Goal: Task Accomplishment & Management: Use online tool/utility

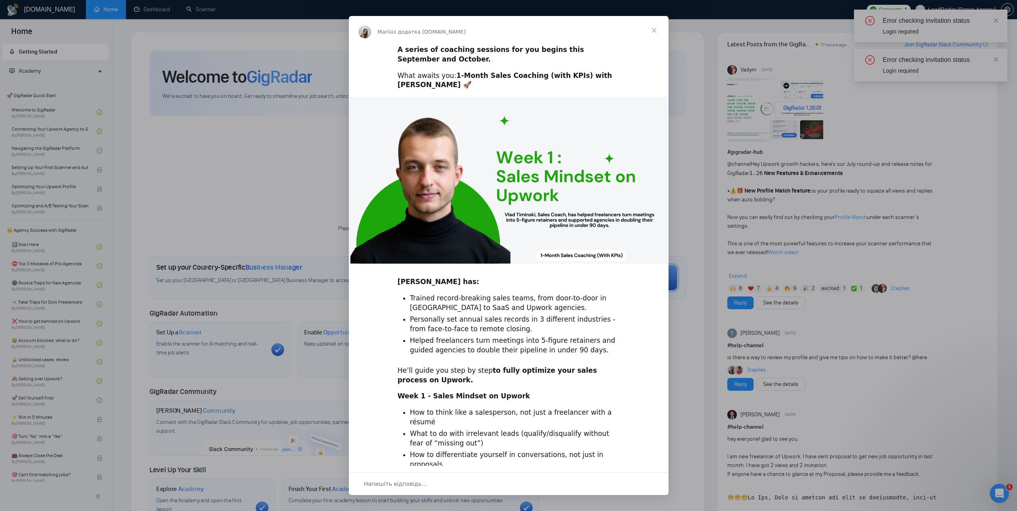
click at [658, 30] on span "Закрити" at bounding box center [654, 30] width 29 height 29
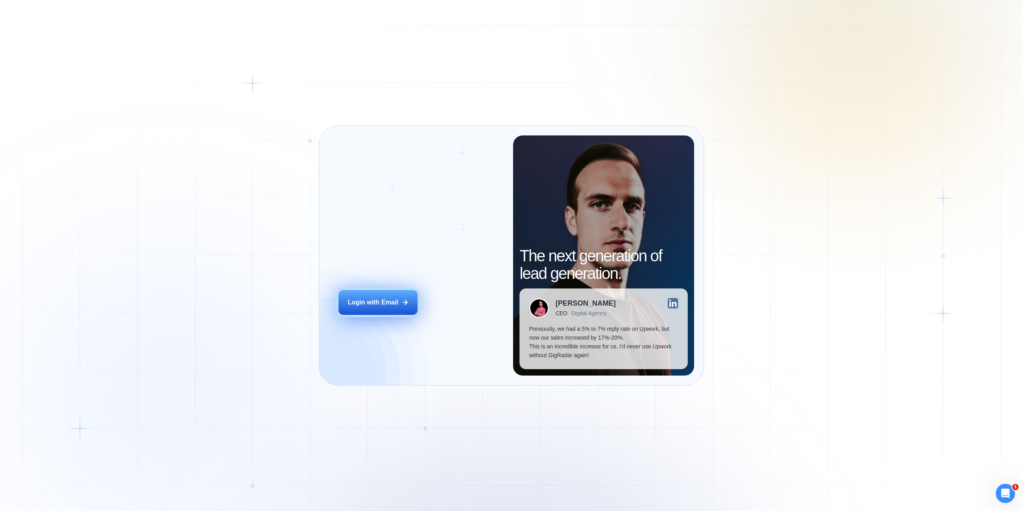
click at [387, 307] on button "Login with Email" at bounding box center [378, 302] width 79 height 25
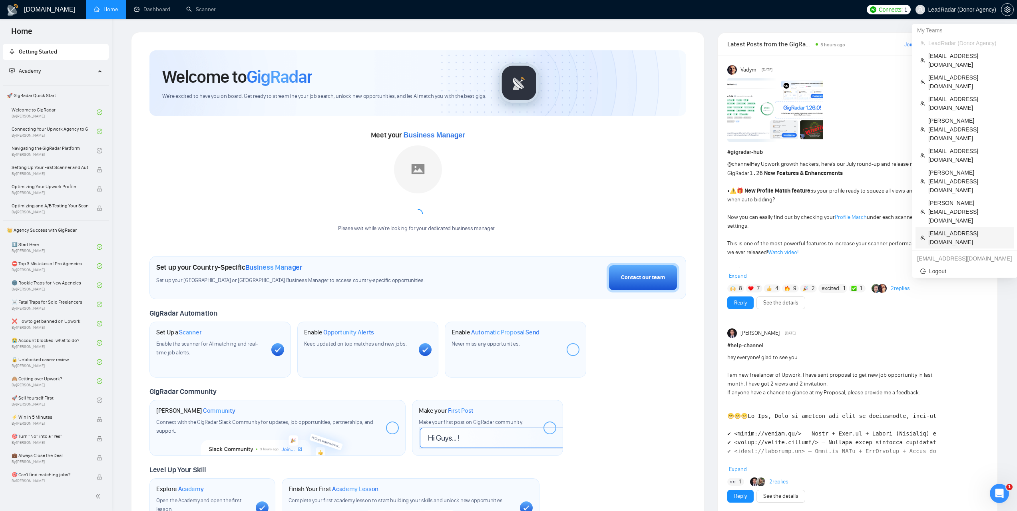
click at [945, 229] on span "twassmann@mac.com" at bounding box center [968, 238] width 81 height 18
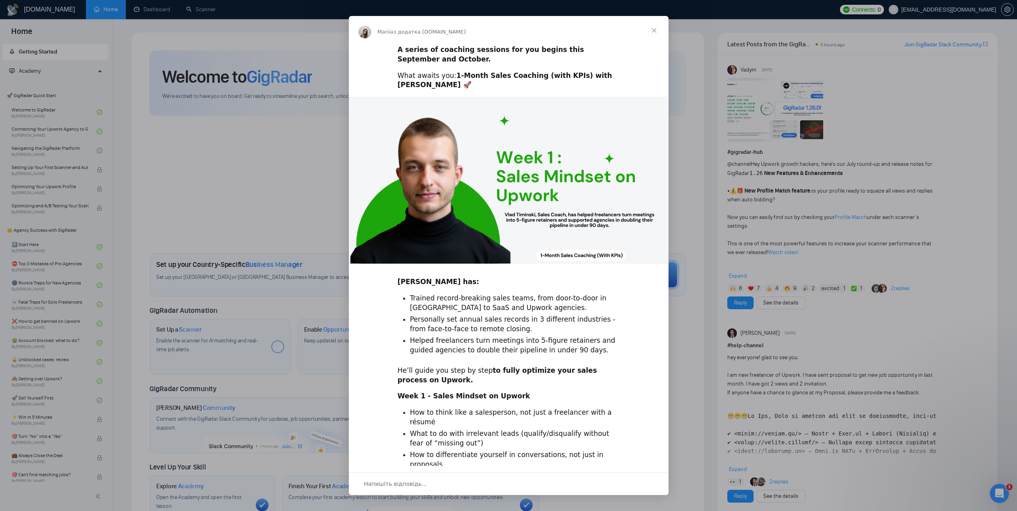
click at [660, 28] on span "Закрити" at bounding box center [654, 30] width 29 height 29
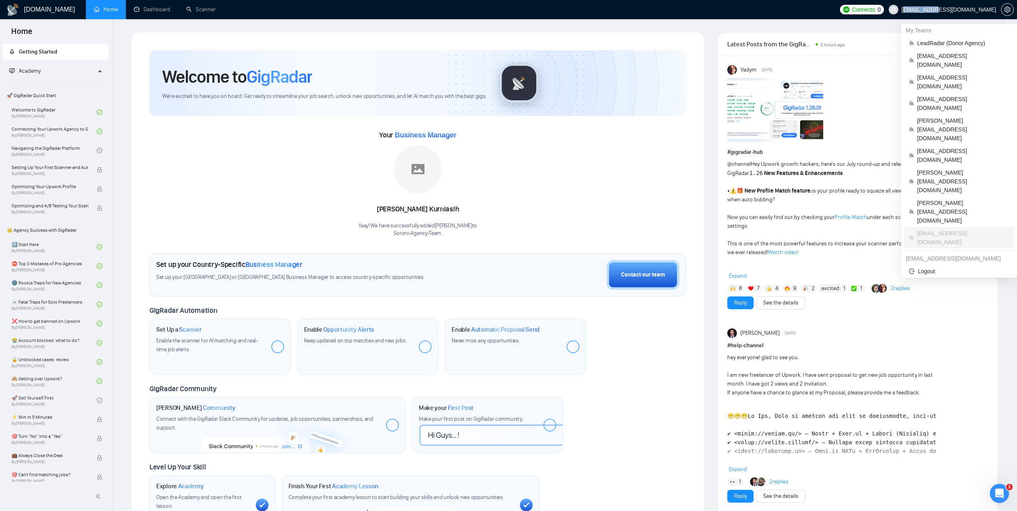
drag, startPoint x: 943, startPoint y: 11, endPoint x: 979, endPoint y: 12, distance: 36.0
click at [979, 10] on span "[EMAIL_ADDRESS][DOMAIN_NAME]" at bounding box center [949, 10] width 95 height 0
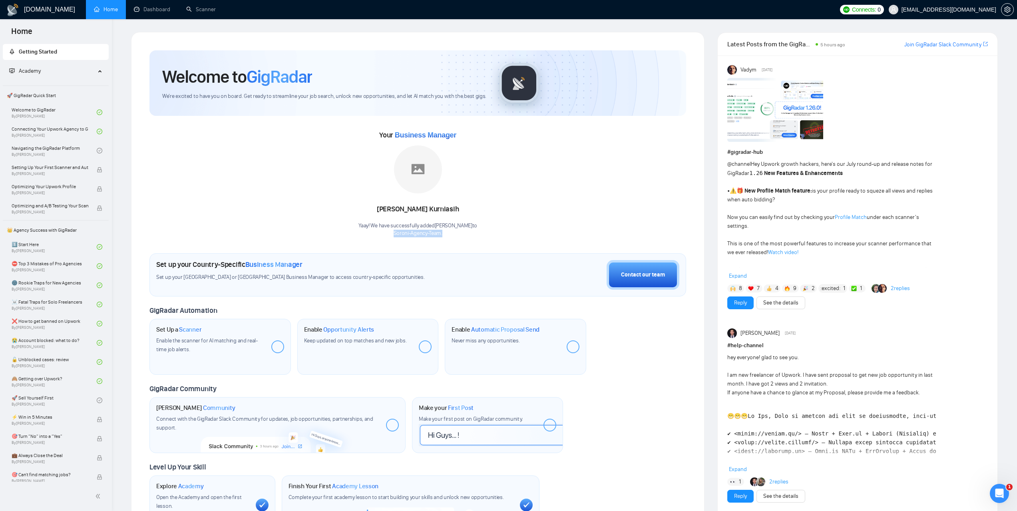
drag, startPoint x: 393, startPoint y: 233, endPoint x: 446, endPoint y: 236, distance: 53.6
click at [446, 236] on p "Soroni-Agency-Team ." at bounding box center [418, 234] width 119 height 8
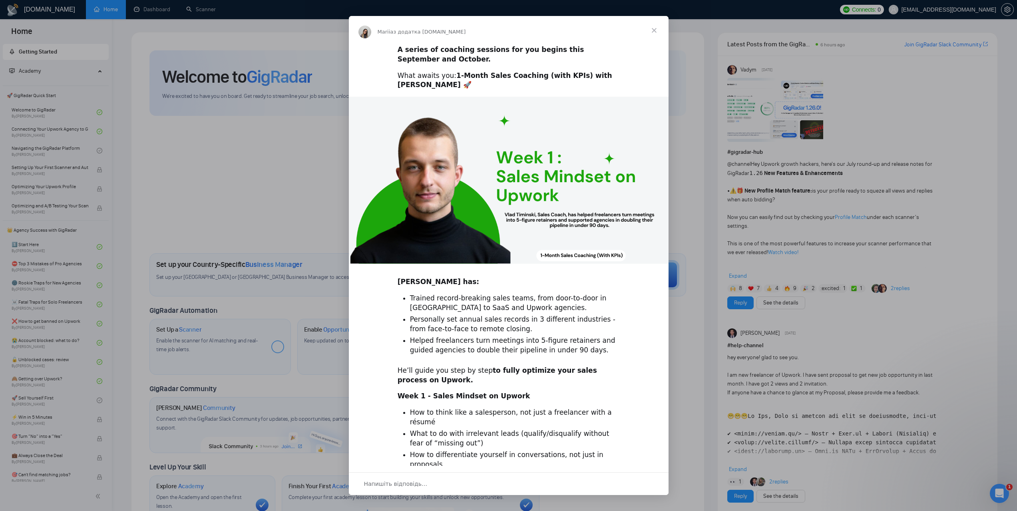
click at [653, 31] on span "Закрити" at bounding box center [654, 30] width 29 height 29
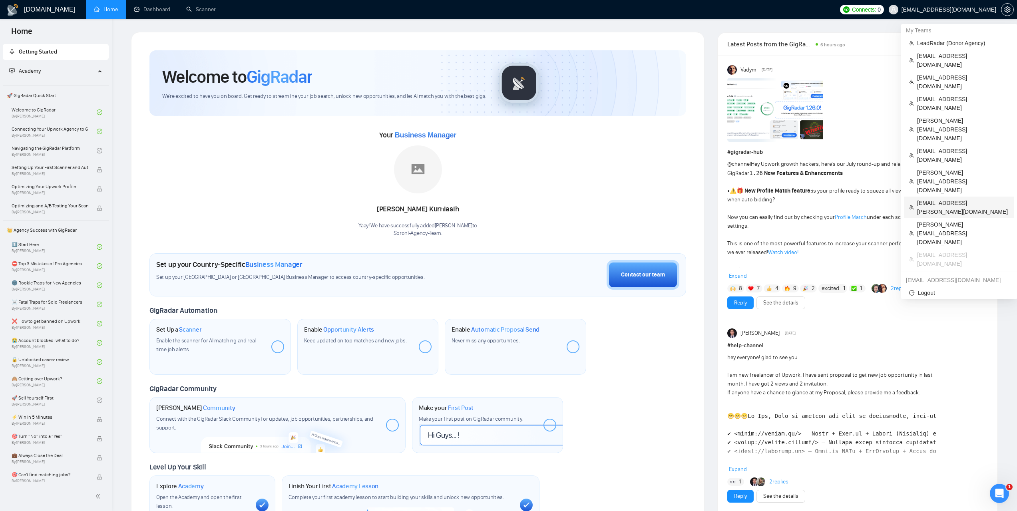
click at [932, 199] on span "[EMAIL_ADDRESS][PERSON_NAME][DOMAIN_NAME]" at bounding box center [963, 208] width 92 height 18
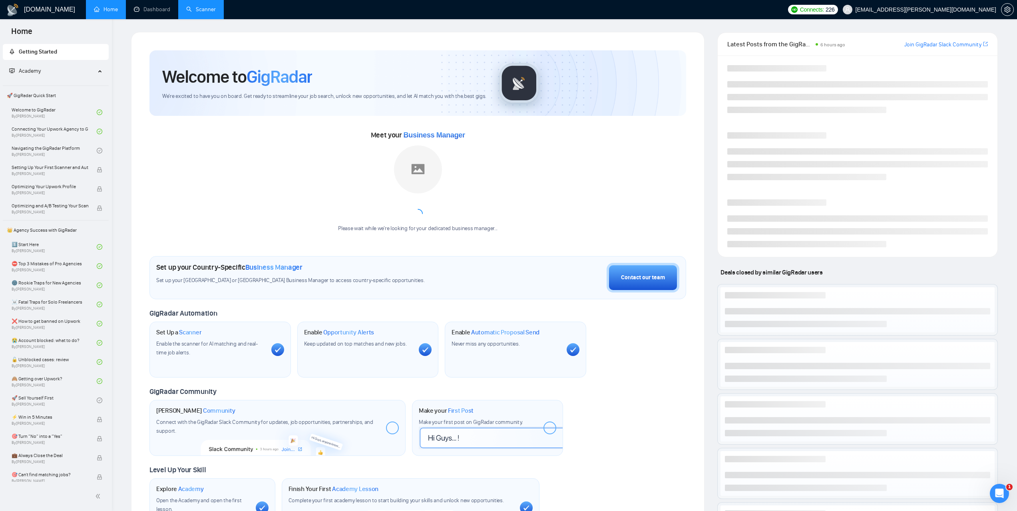
click at [215, 13] on link "Scanner" at bounding box center [201, 9] width 30 height 7
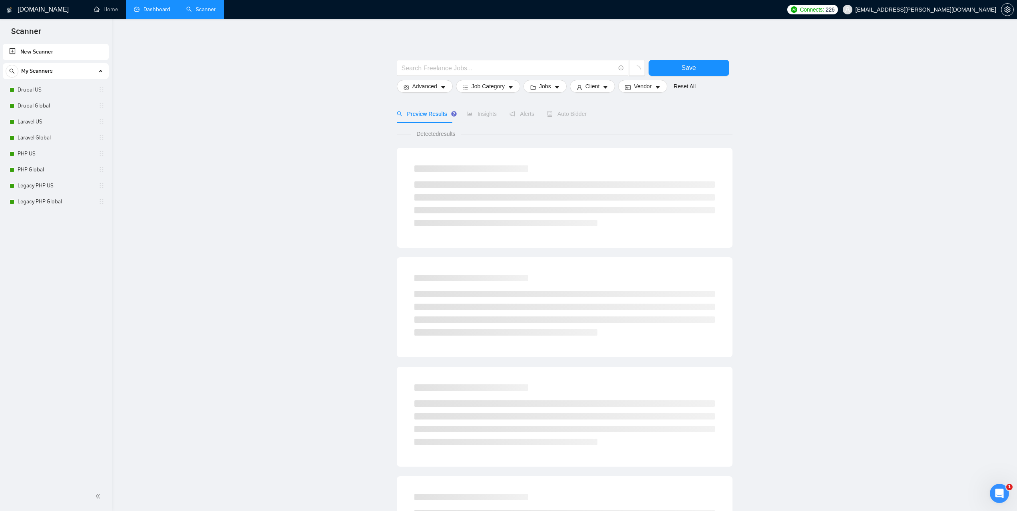
click at [165, 13] on link "Dashboard" at bounding box center [152, 9] width 36 height 7
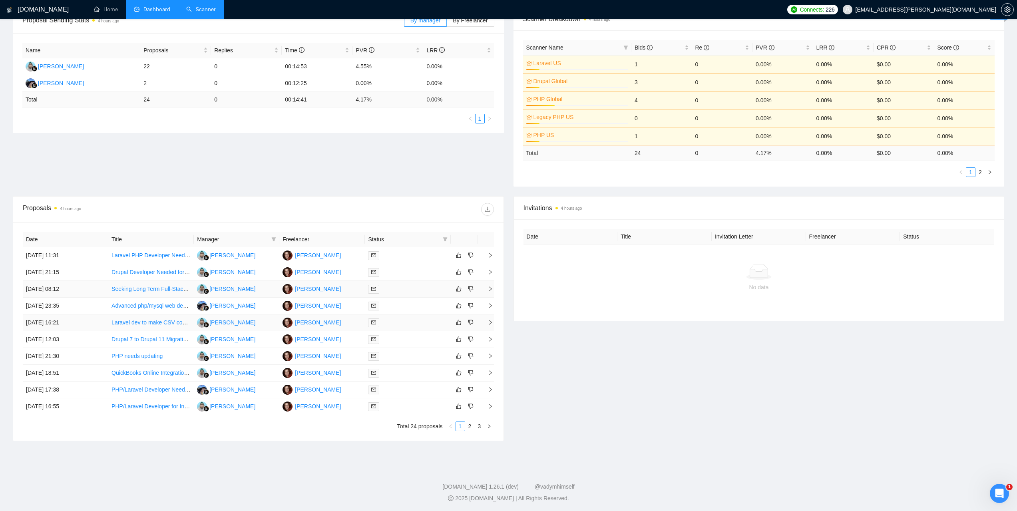
scroll to position [134, 0]
click at [311, 255] on div "Jee Elmore" at bounding box center [318, 254] width 46 height 9
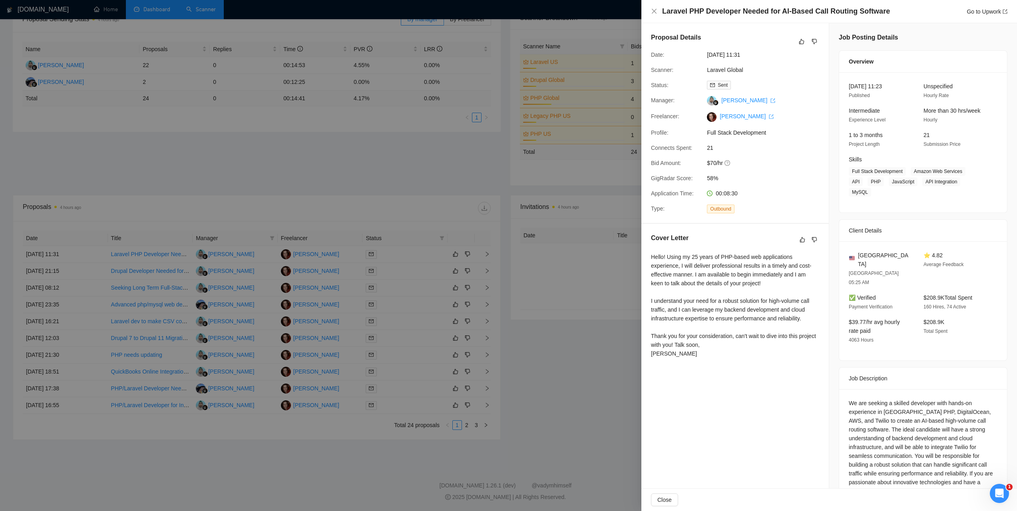
click at [433, 152] on div at bounding box center [508, 255] width 1017 height 511
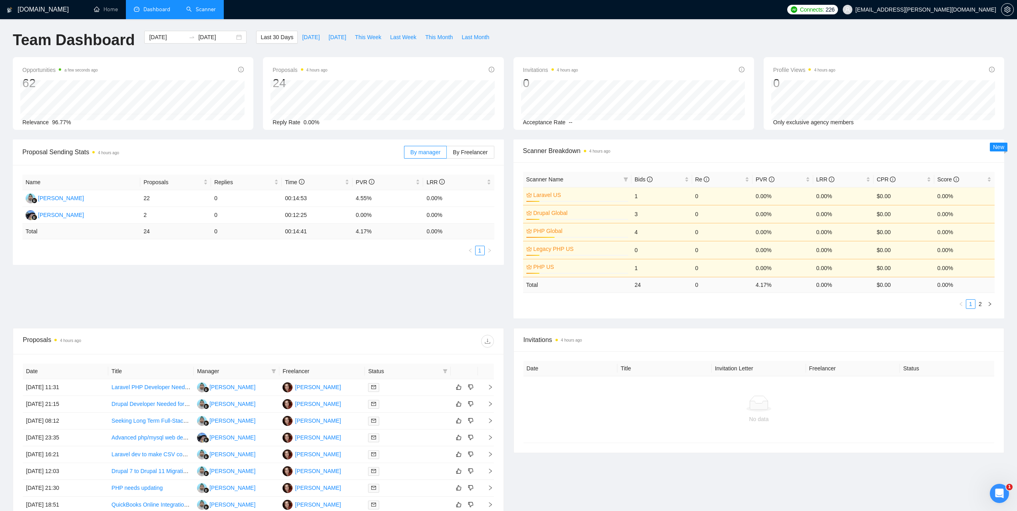
scroll to position [0, 0]
click at [213, 10] on link "Scanner" at bounding box center [201, 9] width 30 height 7
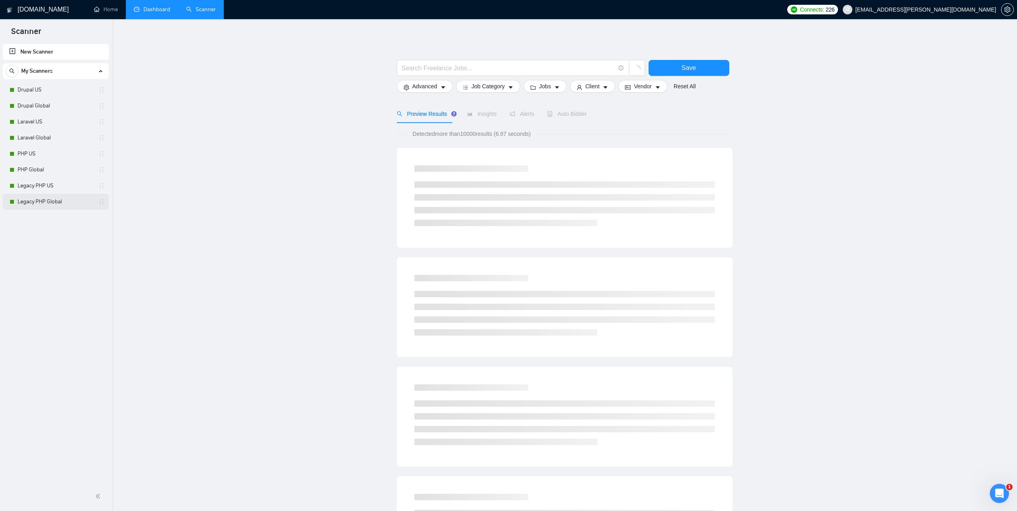
click at [44, 204] on link "Legacy PHP Global" at bounding box center [56, 202] width 76 height 16
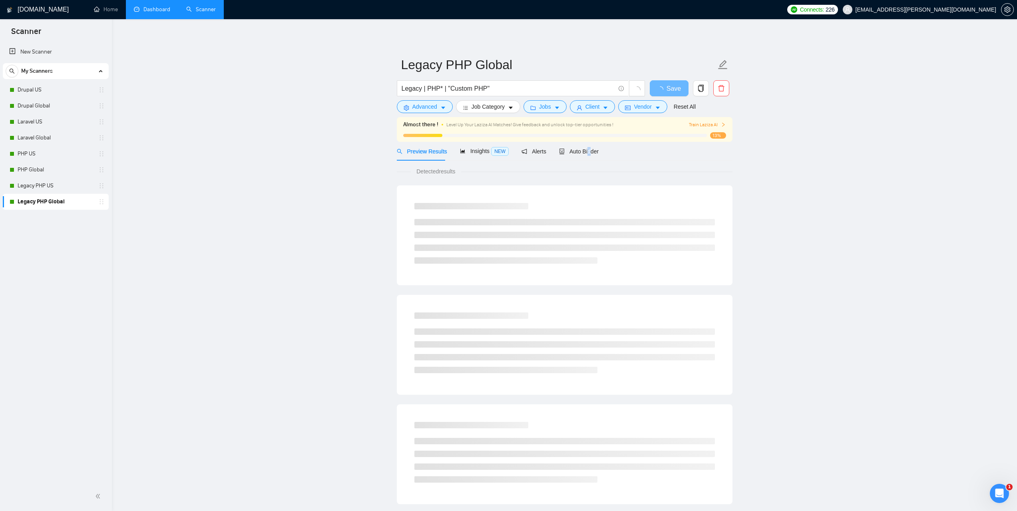
click at [586, 156] on div "Auto Bidder" at bounding box center [579, 151] width 40 height 19
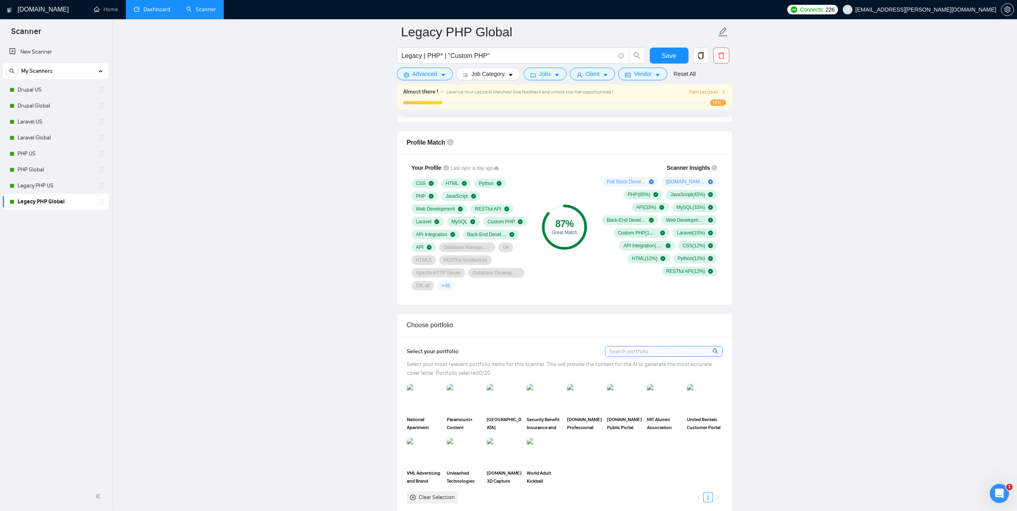
scroll to position [480, 0]
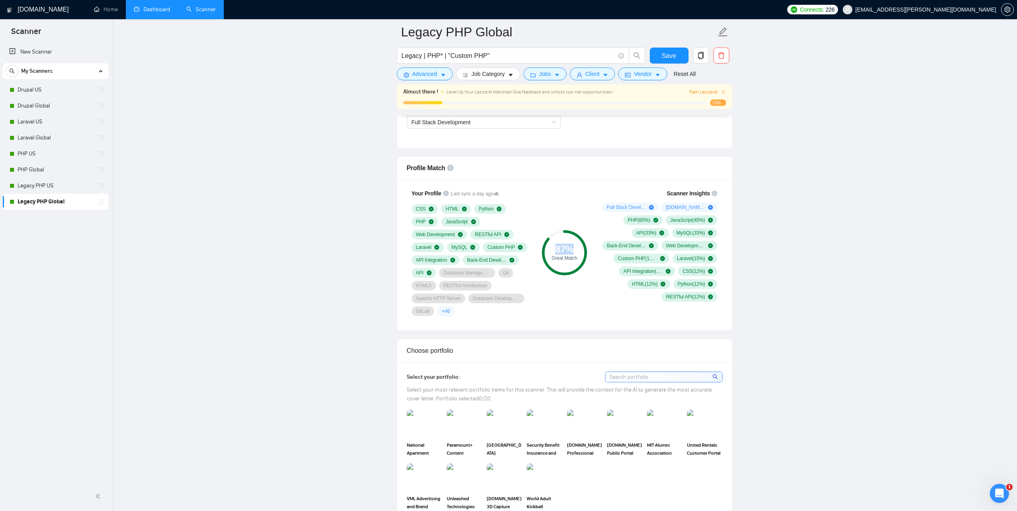
drag, startPoint x: 557, startPoint y: 247, endPoint x: 571, endPoint y: 250, distance: 14.0
click at [571, 250] on div "87 %" at bounding box center [564, 250] width 45 height 10
copy div "87 %"
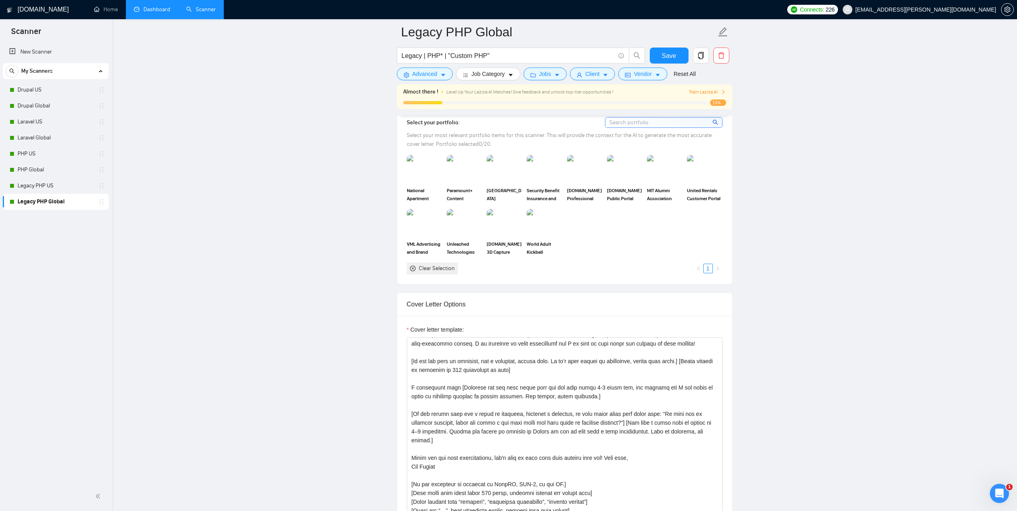
scroll to position [719, 0]
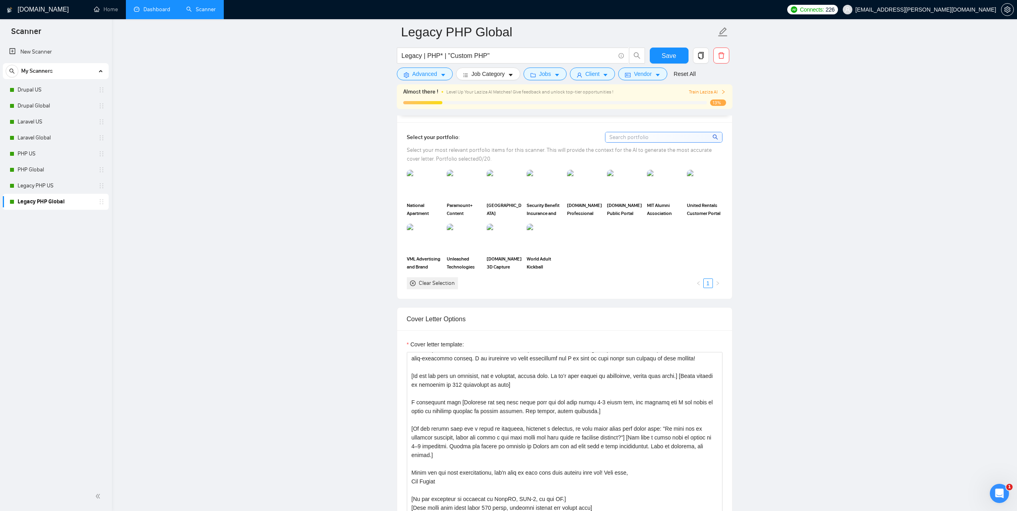
click at [157, 12] on link "Dashboard" at bounding box center [152, 9] width 36 height 7
